Goal: Information Seeking & Learning: Check status

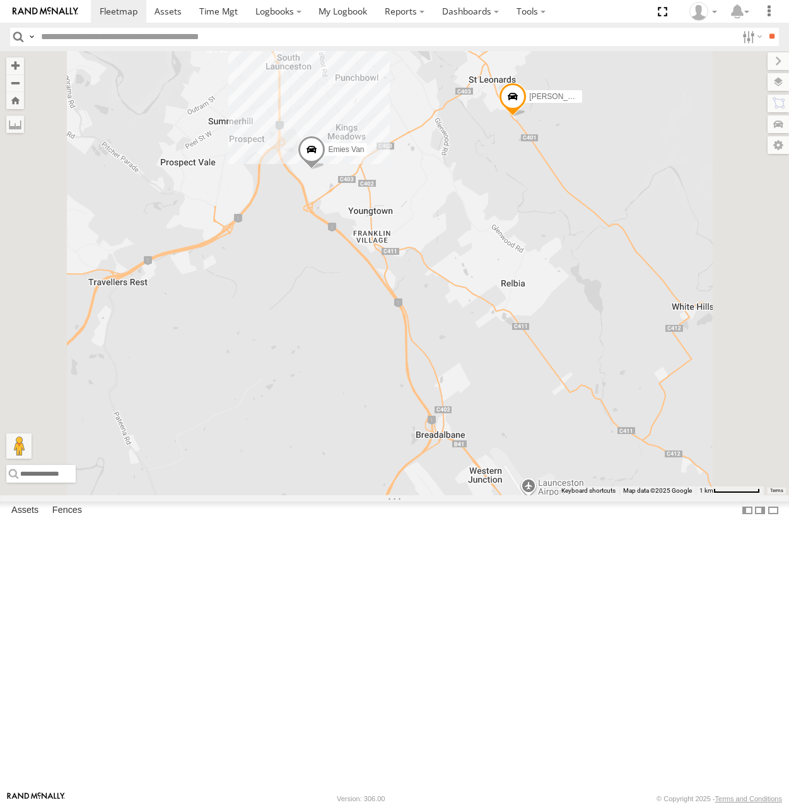
click at [0, 0] on div at bounding box center [0, 0] width 0 height 0
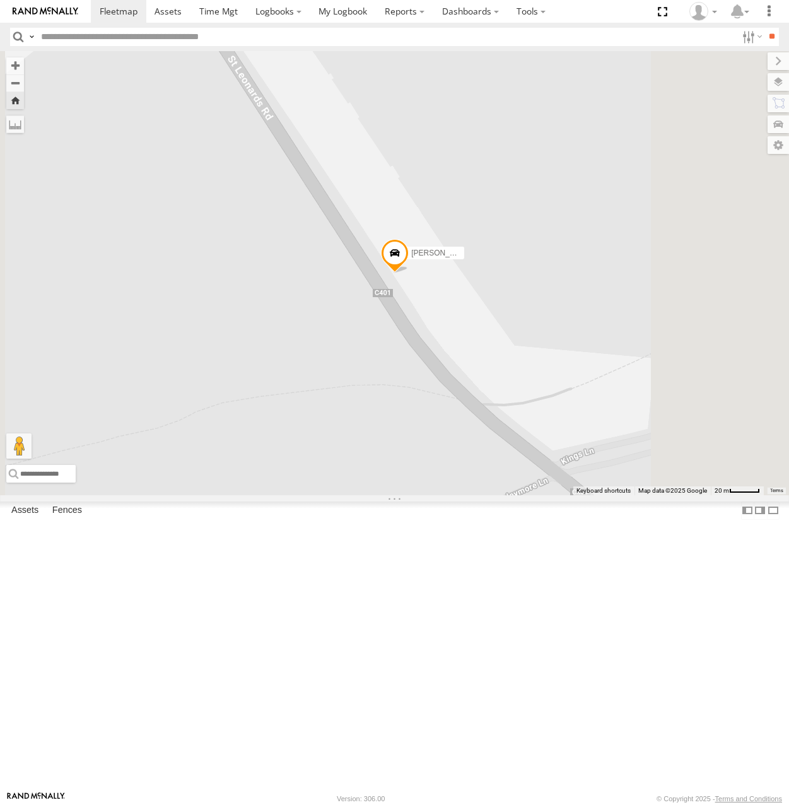
click at [409, 273] on span at bounding box center [395, 256] width 28 height 34
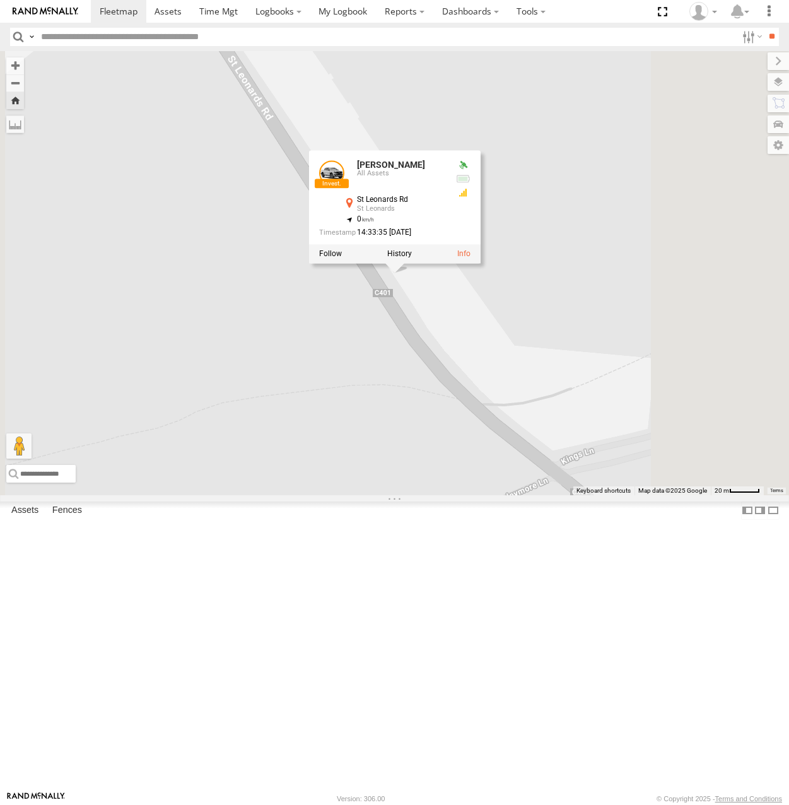
click at [345, 186] on link at bounding box center [331, 172] width 25 height 25
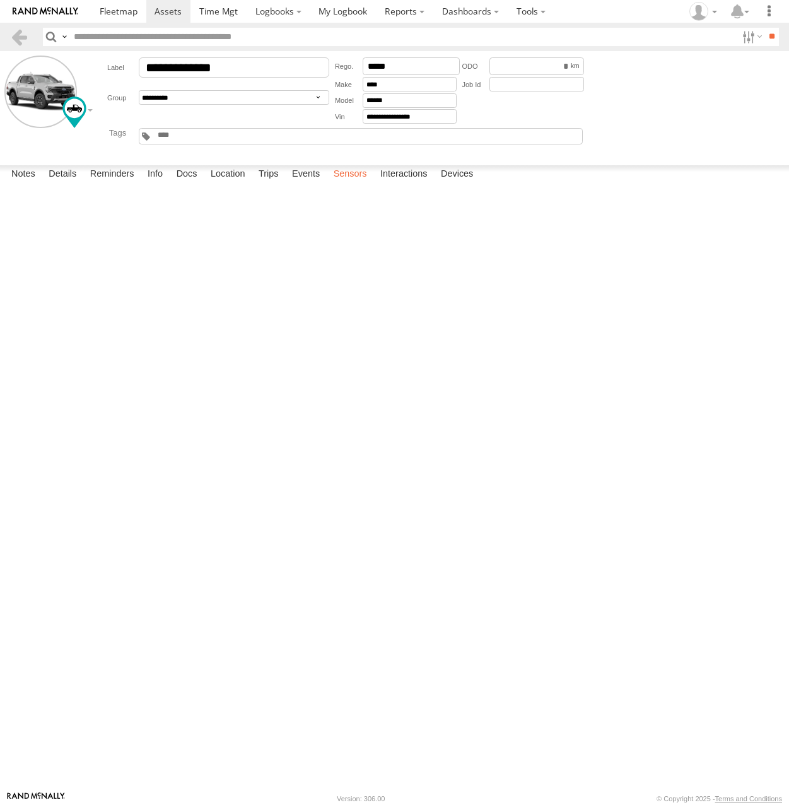
click at [357, 183] on label "Sensors" at bounding box center [350, 174] width 46 height 18
